Goal: Browse casually: Explore the website without a specific task or goal

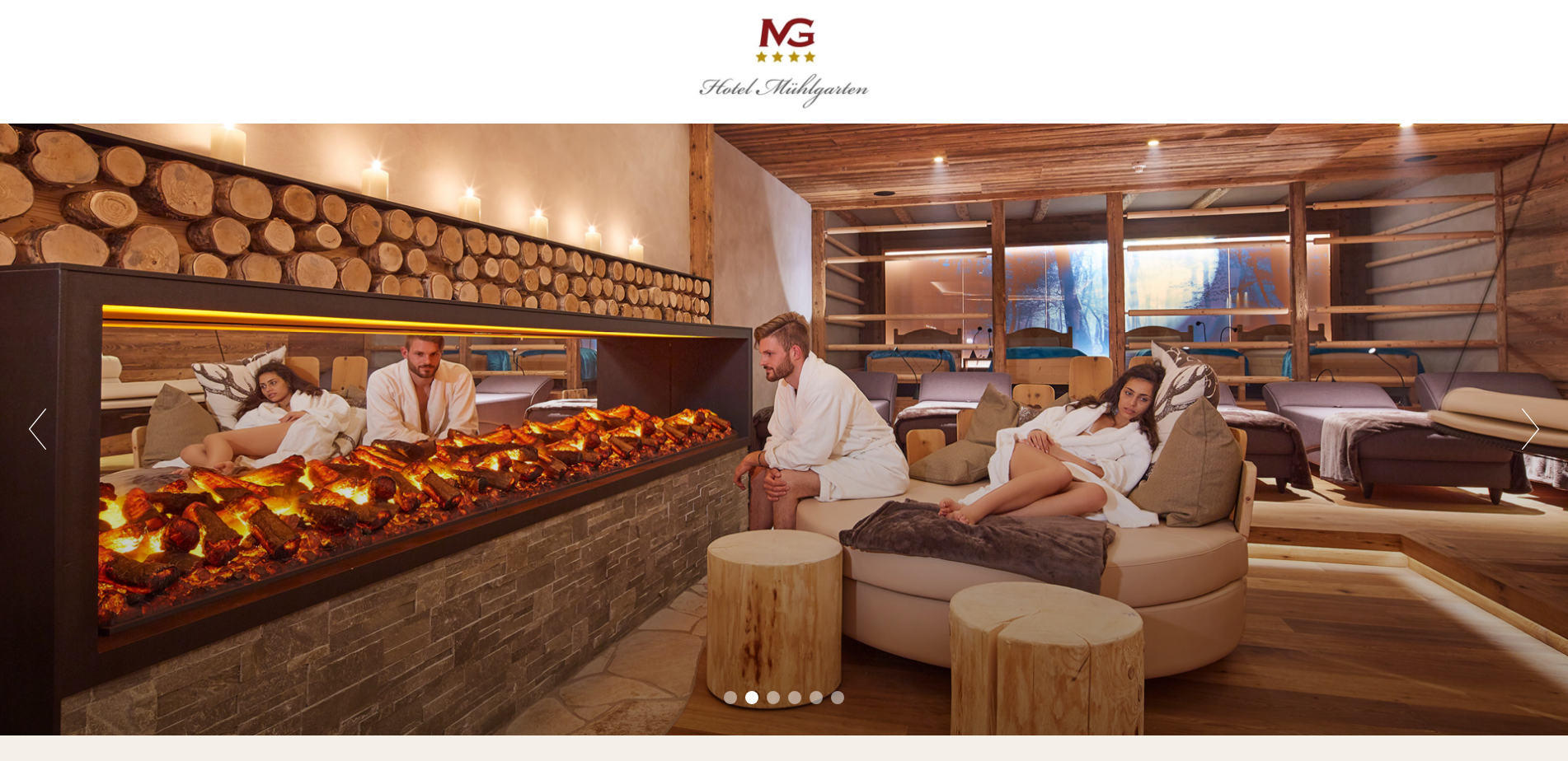
click at [1529, 431] on button "Next" at bounding box center [1530, 429] width 17 height 41
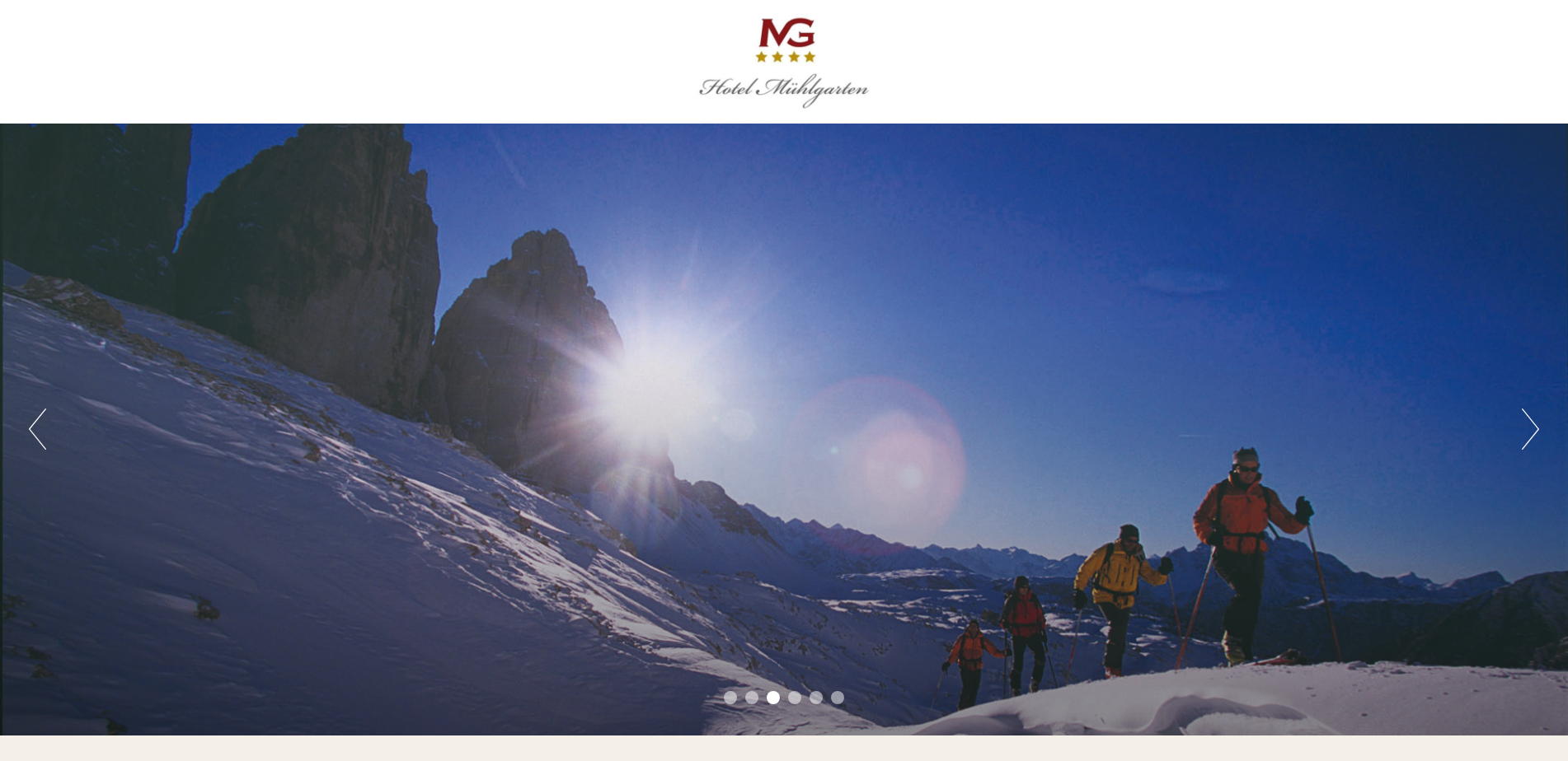
click at [1528, 431] on button "Next" at bounding box center [1530, 429] width 17 height 41
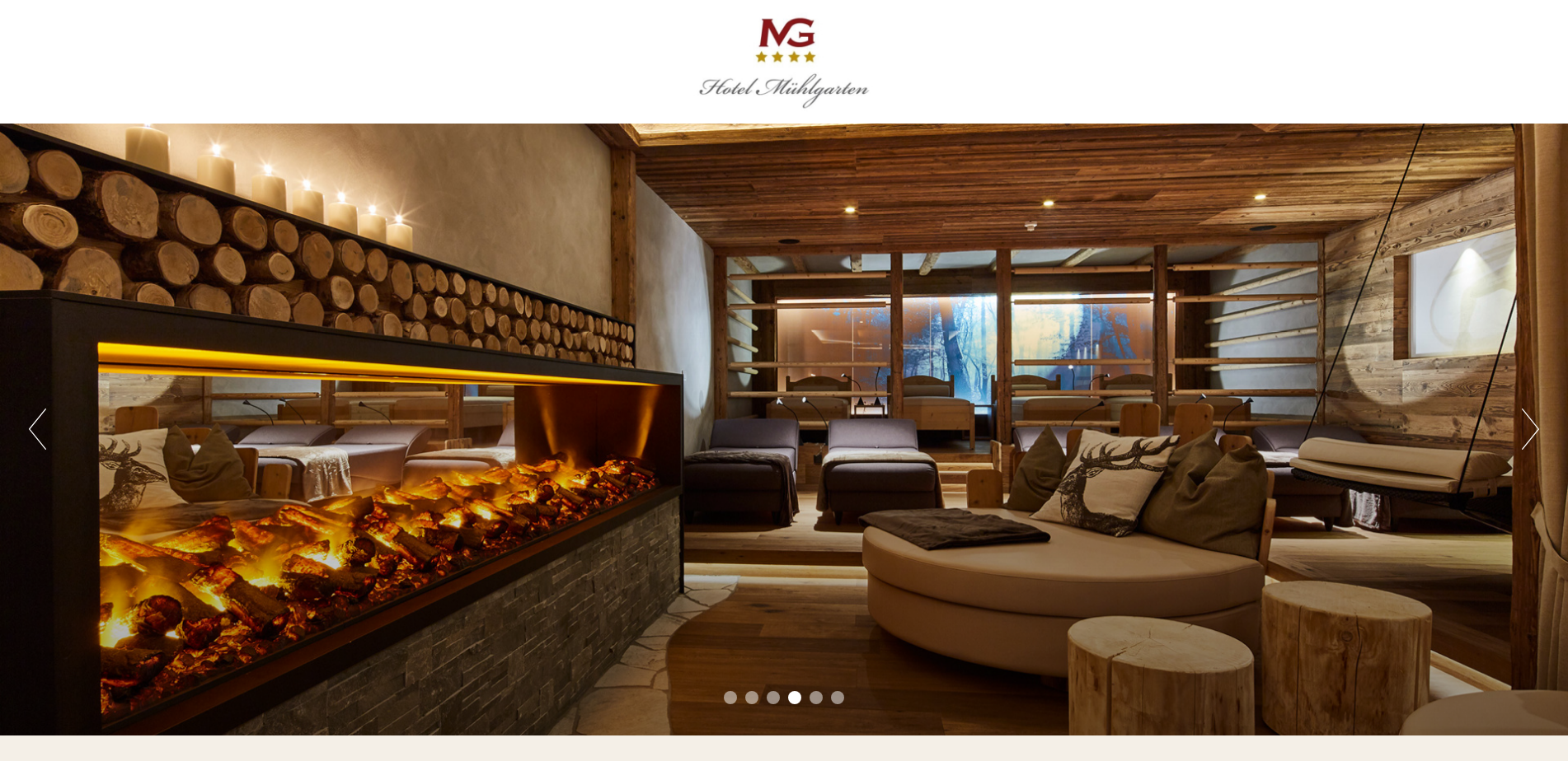
click at [1528, 431] on button "Next" at bounding box center [1530, 429] width 17 height 41
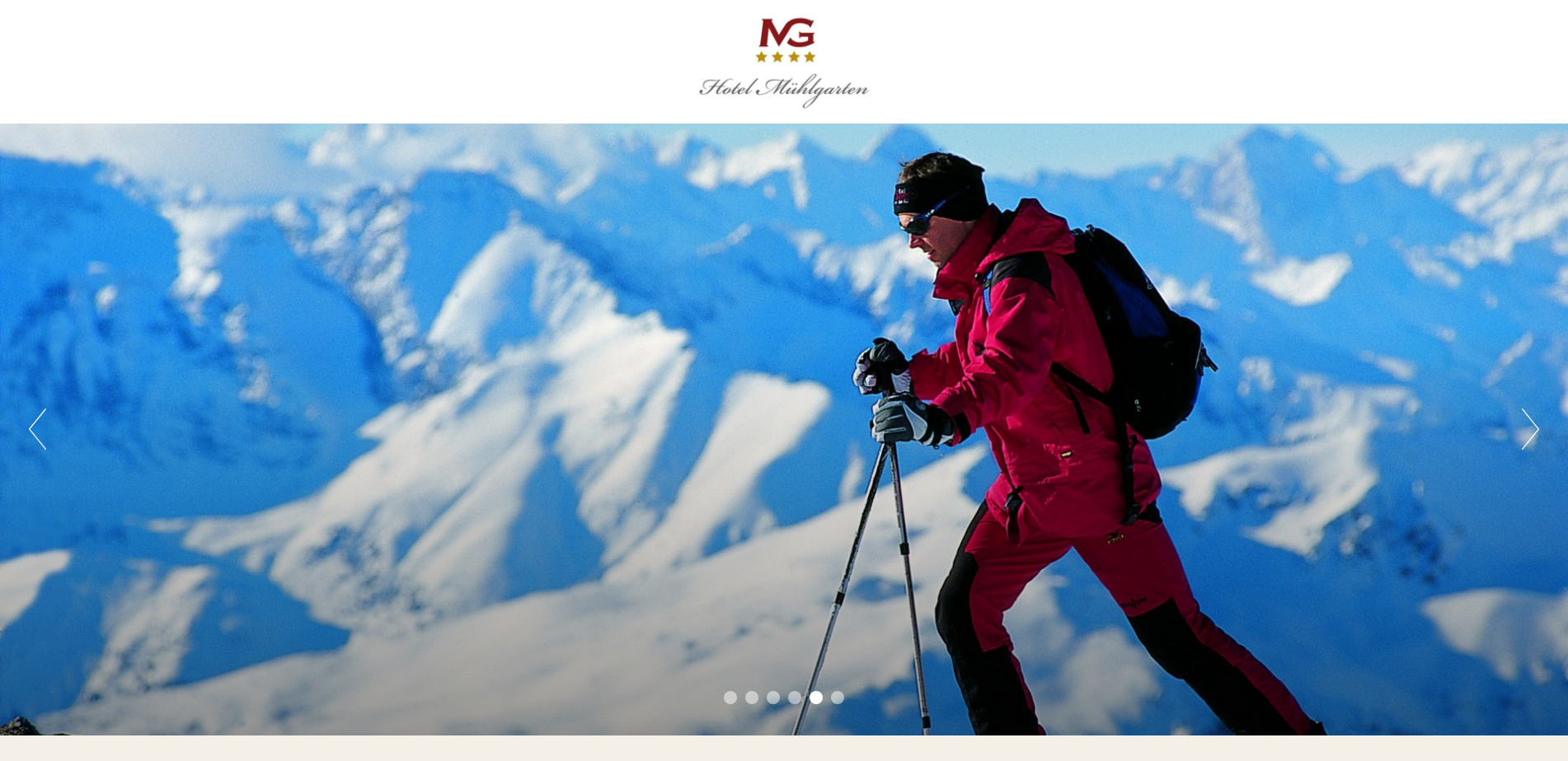
click at [1532, 427] on button "Next" at bounding box center [1530, 429] width 17 height 41
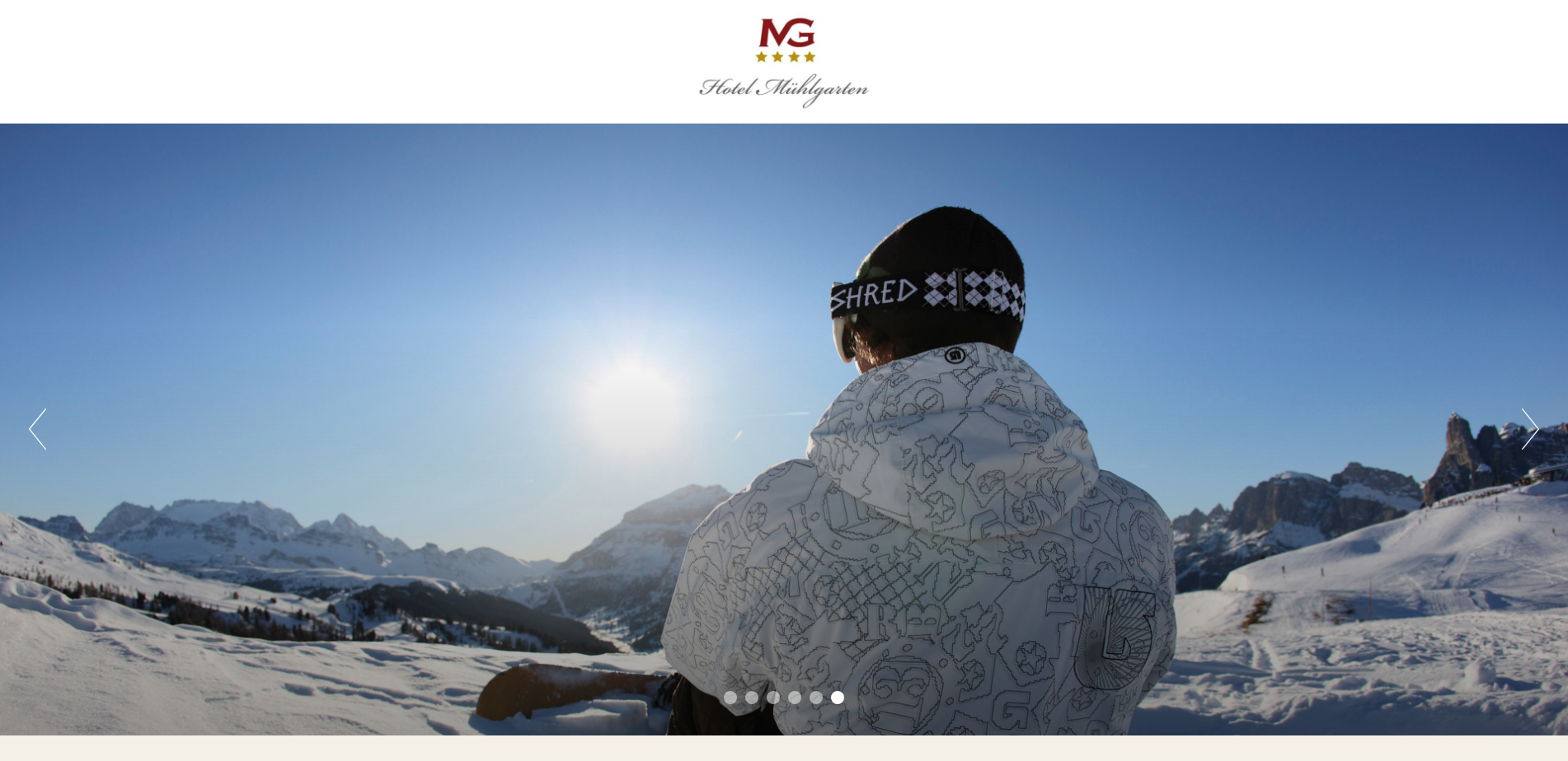
click at [1532, 427] on button "Next" at bounding box center [1530, 429] width 17 height 41
